Goal: Information Seeking & Learning: Learn about a topic

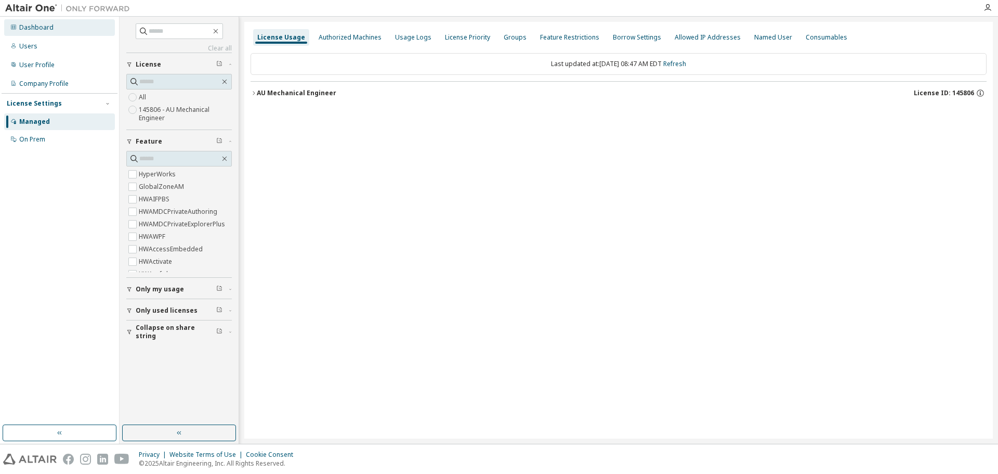
click at [41, 29] on div "Dashboard" at bounding box center [36, 27] width 34 height 8
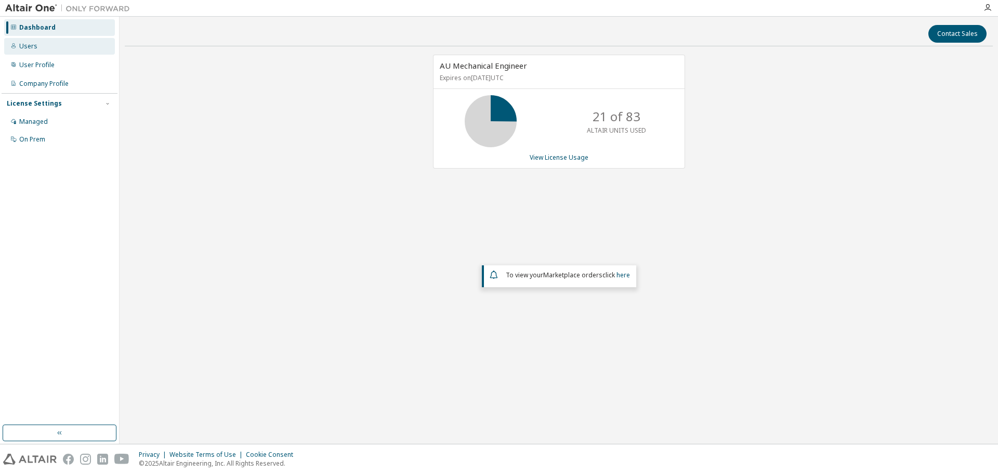
click at [28, 49] on div "Users" at bounding box center [28, 46] width 18 height 8
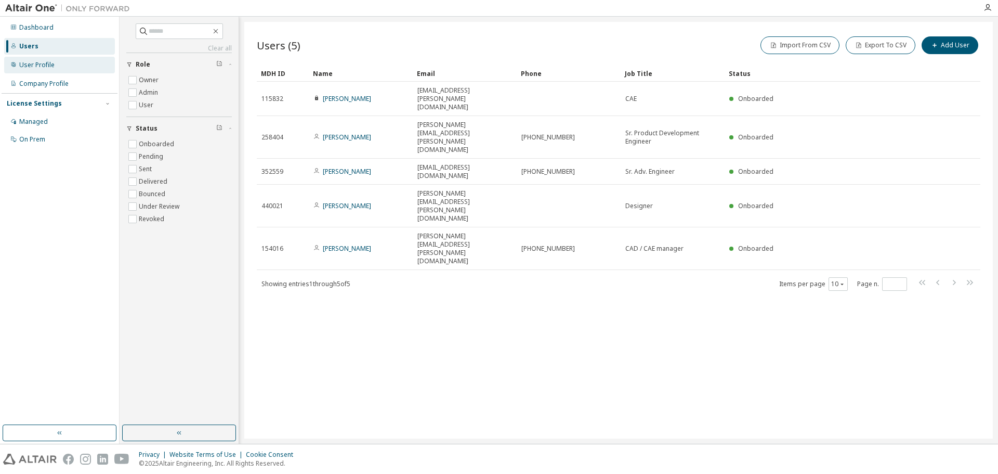
click at [45, 71] on div "User Profile" at bounding box center [59, 65] width 111 height 17
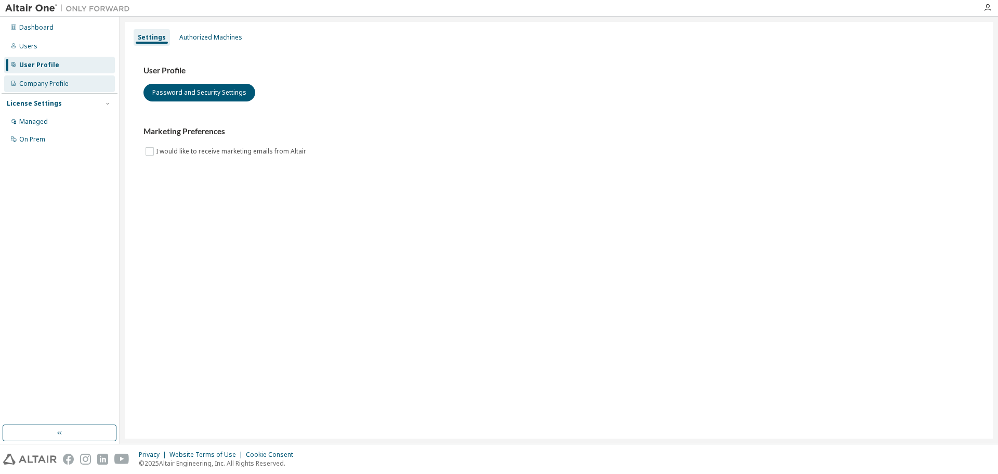
click at [58, 85] on div "Company Profile" at bounding box center [43, 84] width 49 height 8
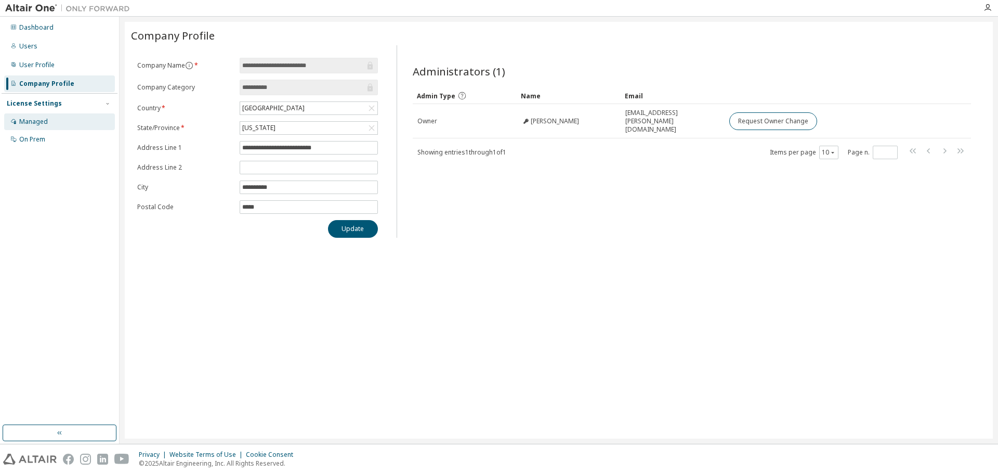
click at [46, 123] on div "Managed" at bounding box center [33, 122] width 29 height 8
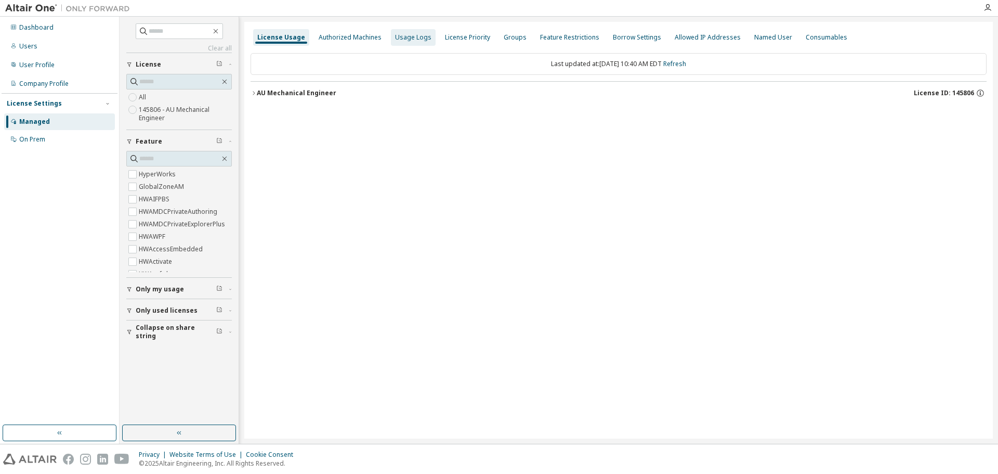
click at [414, 38] on div "Usage Logs" at bounding box center [413, 37] width 36 height 8
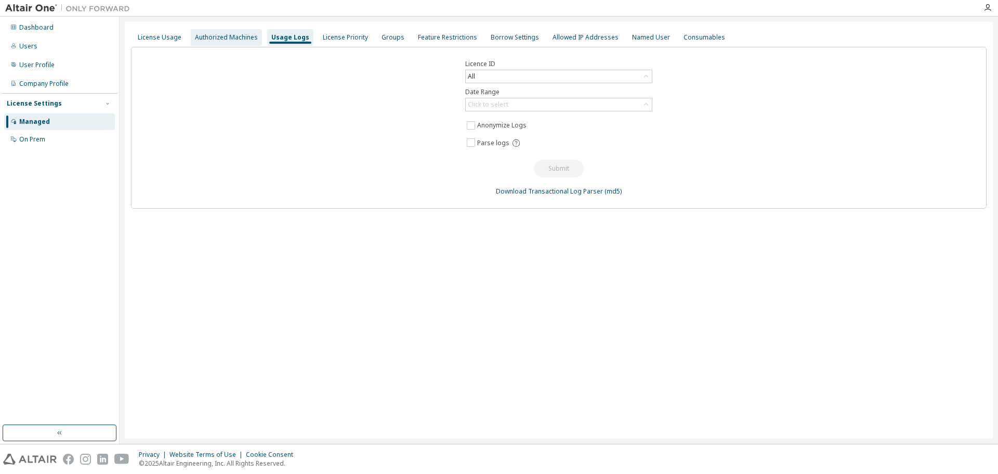
click at [239, 41] on div "Authorized Machines" at bounding box center [226, 37] width 63 height 8
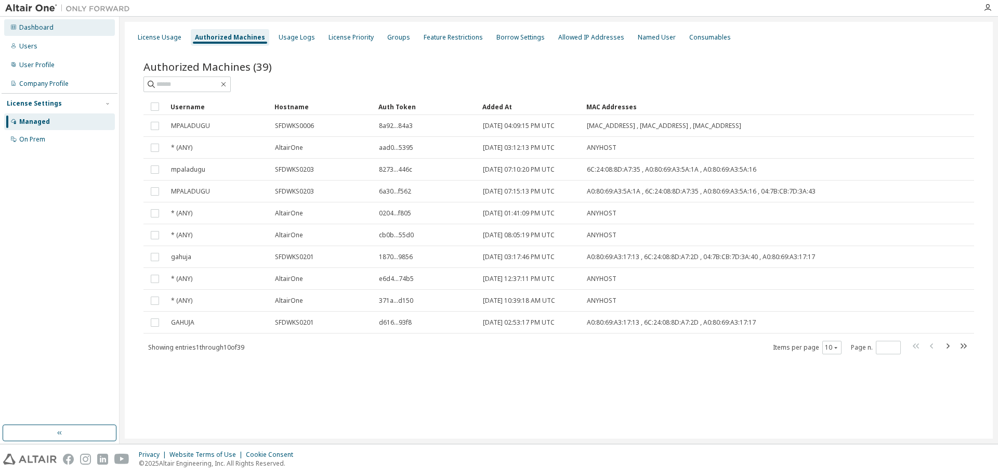
click at [32, 32] on div "Dashboard" at bounding box center [59, 27] width 111 height 17
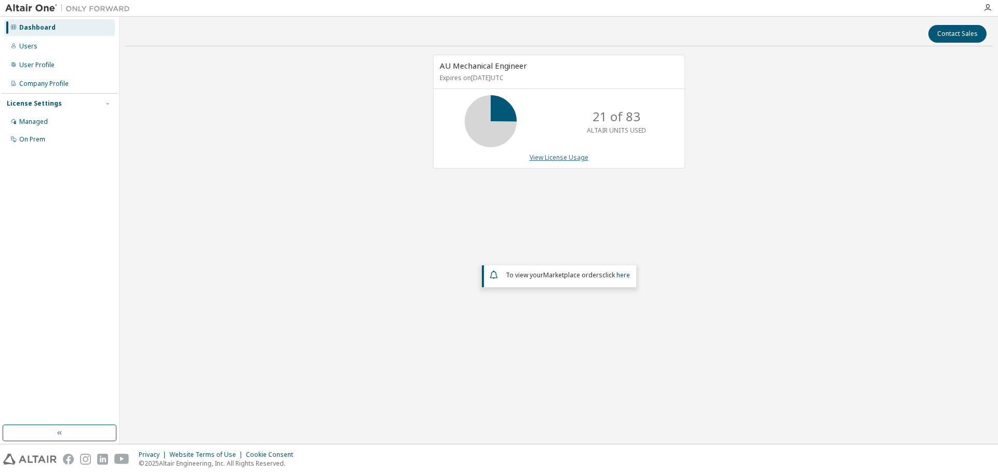
click at [558, 158] on link "View License Usage" at bounding box center [559, 157] width 59 height 9
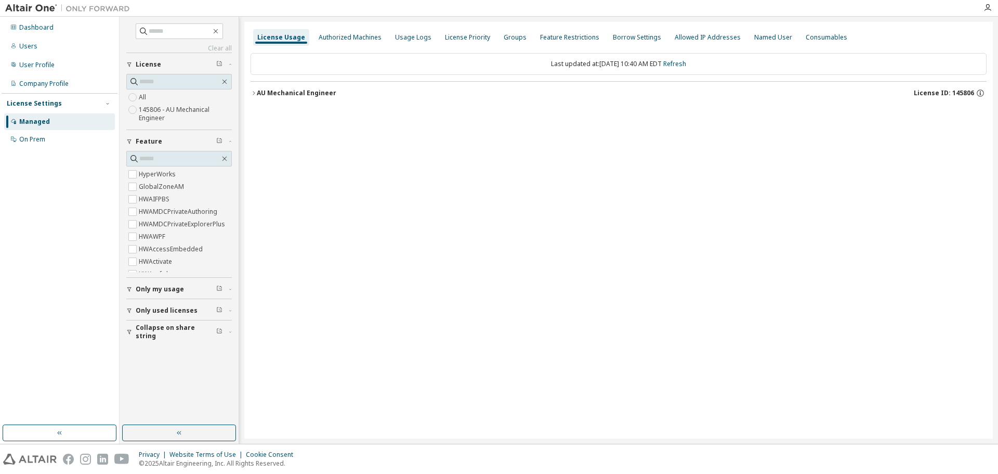
click at [254, 95] on icon "button" at bounding box center [254, 93] width 6 height 6
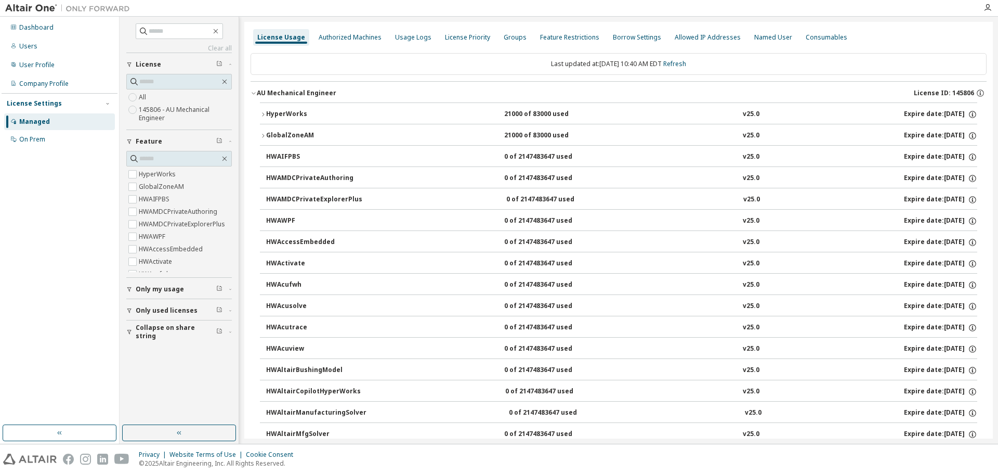
click at [283, 43] on div "License Usage" at bounding box center [281, 37] width 56 height 17
click at [256, 92] on icon "button" at bounding box center [254, 93] width 6 height 6
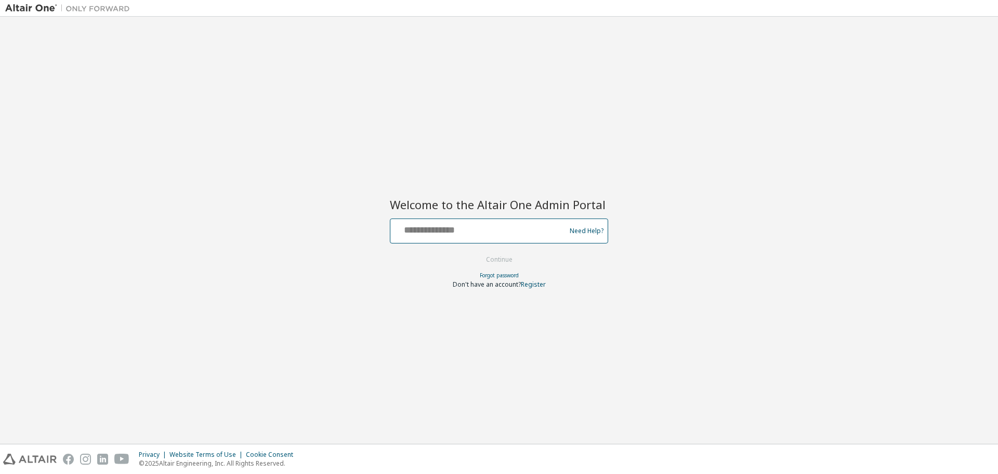
click at [478, 229] on input "text" at bounding box center [480, 228] width 170 height 15
type input "**********"
click at [475, 252] on button "Continue" at bounding box center [499, 260] width 48 height 16
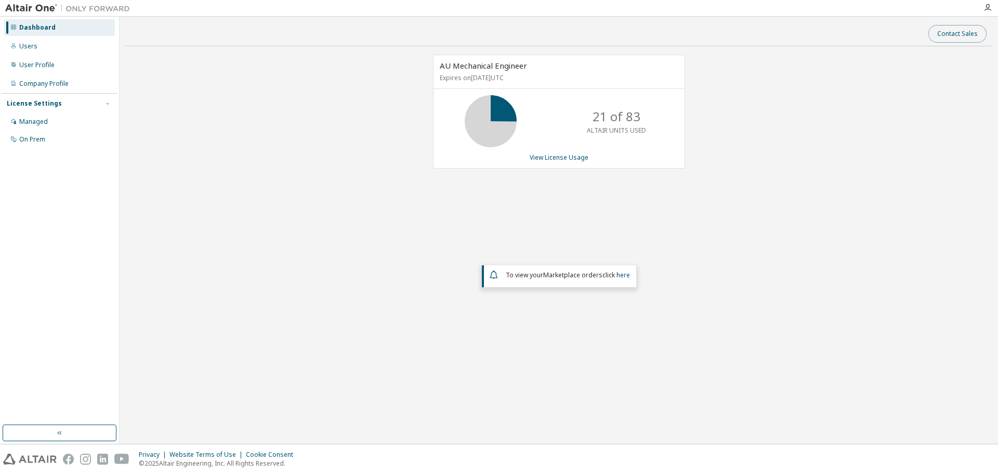
click at [972, 30] on button "Contact Sales" at bounding box center [958, 34] width 58 height 18
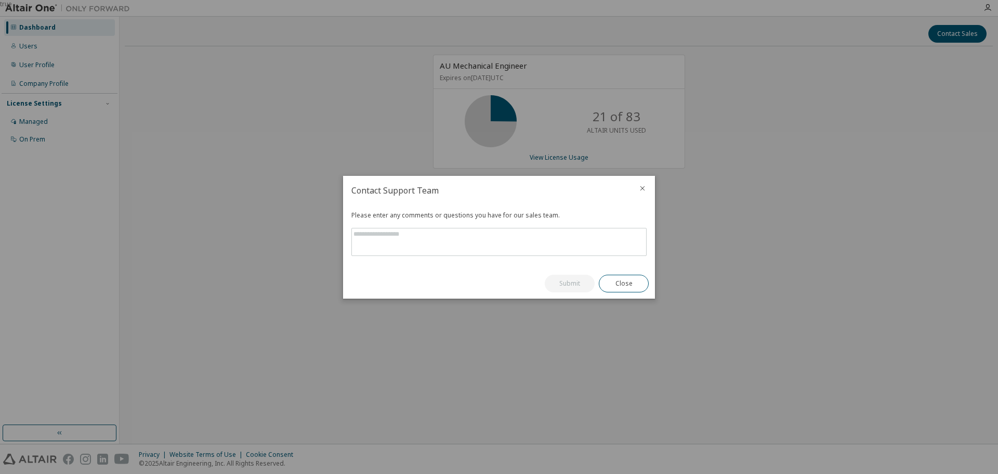
click at [642, 190] on icon "close" at bounding box center [643, 188] width 8 height 8
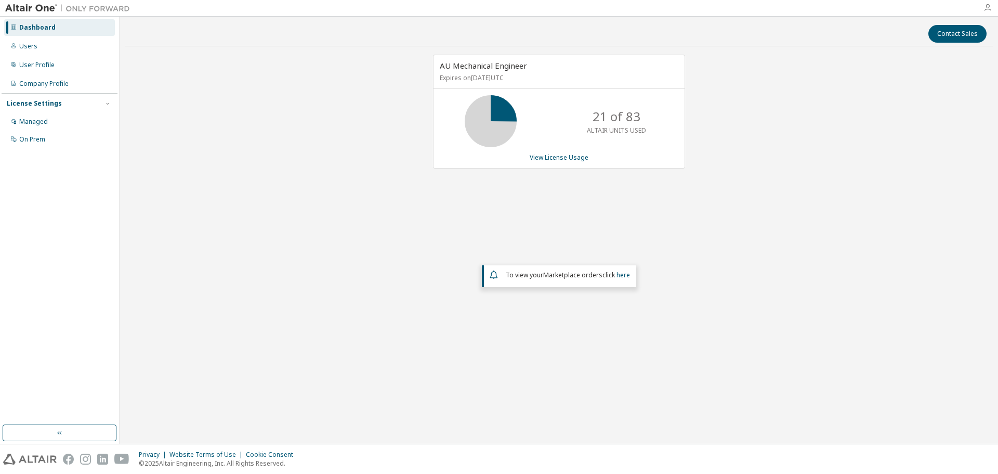
click at [991, 9] on icon "button" at bounding box center [988, 8] width 8 height 8
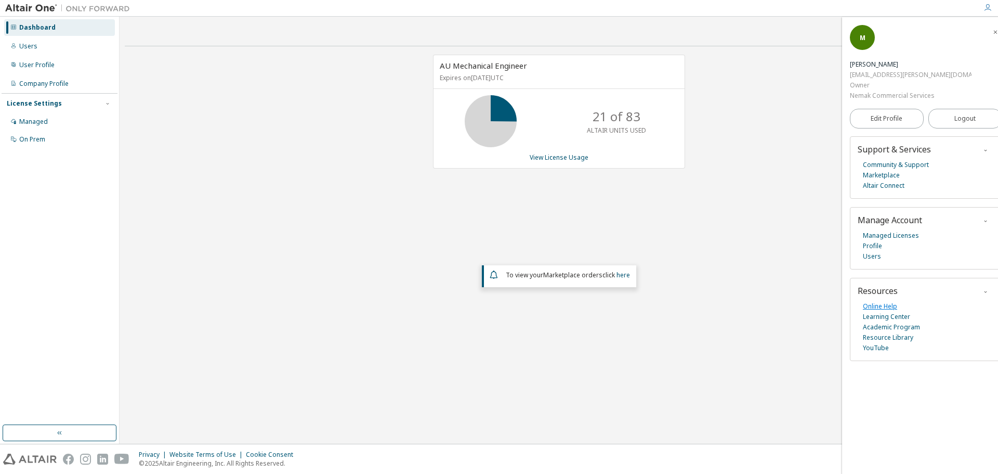
click at [884, 301] on link "Online Help" at bounding box center [880, 306] width 34 height 10
click at [889, 180] on link "Altair Connect" at bounding box center [884, 185] width 42 height 10
click at [905, 160] on link "Community & Support" at bounding box center [896, 165] width 66 height 10
